Goal: Information Seeking & Learning: Stay updated

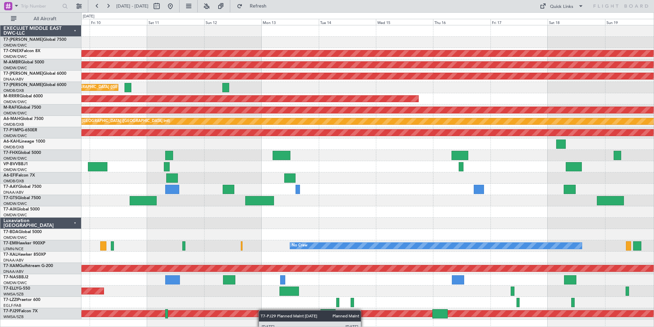
click at [242, 312] on div "Planned Maint Nurnberg Planned Maint [GEOGRAPHIC_DATA] (Seletar) AOG Maint [GEO…" at bounding box center [367, 172] width 573 height 294
click at [18, 240] on div "T7-EMI Hawker 900XP" at bounding box center [42, 243] width 78 height 6
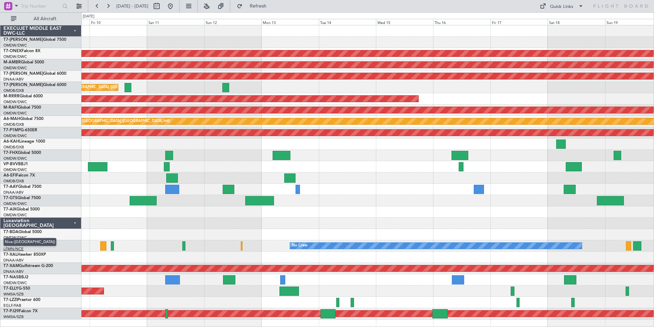
click at [23, 244] on span "Nice ([GEOGRAPHIC_DATA])" at bounding box center [29, 242] width 53 height 9
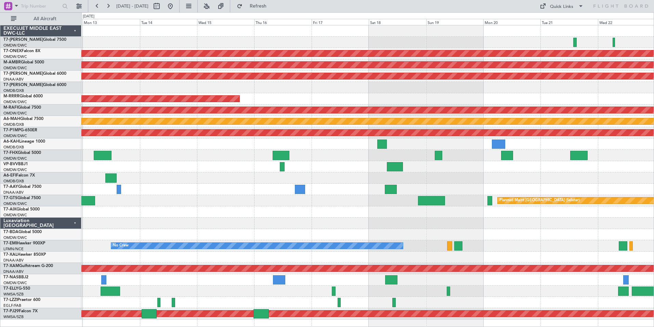
click at [373, 256] on div "Planned Maint Nurnberg Planned Maint [GEOGRAPHIC_DATA] (Seletar) AOG Maint [GEO…" at bounding box center [367, 172] width 573 height 294
click at [153, 38] on div at bounding box center [367, 42] width 573 height 11
click at [31, 85] on link "T7-AZIZI Global 6000" at bounding box center [34, 85] width 63 height 4
click at [273, 7] on span "Refresh" at bounding box center [258, 6] width 29 height 5
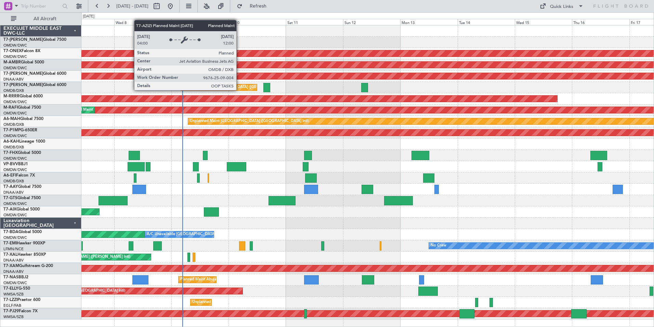
click at [240, 90] on div "Planned Maint [GEOGRAPHIC_DATA] ([GEOGRAPHIC_DATA] Intl)" at bounding box center [240, 87] width 114 height 10
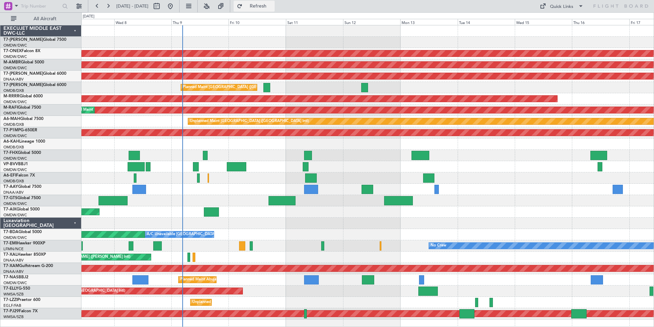
click at [273, 5] on span "Refresh" at bounding box center [258, 6] width 29 height 5
